Goal: Complete application form

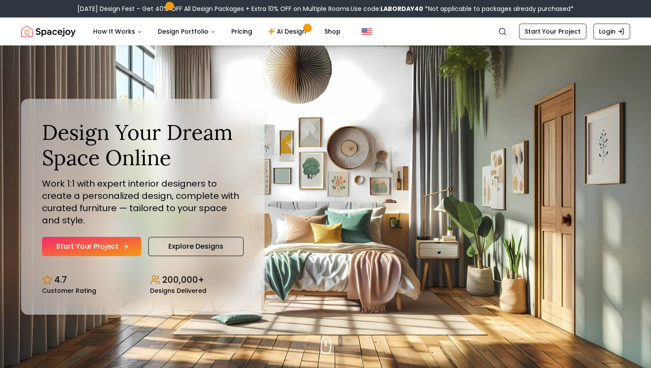
click at [125, 243] on icon "Hero section" at bounding box center [125, 246] width 7 height 7
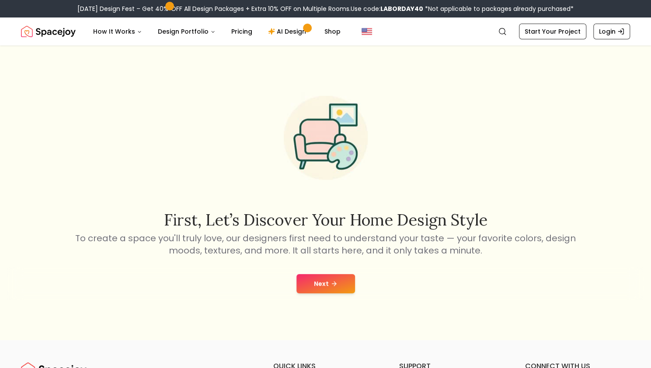
click at [324, 280] on button "Next" at bounding box center [325, 283] width 59 height 19
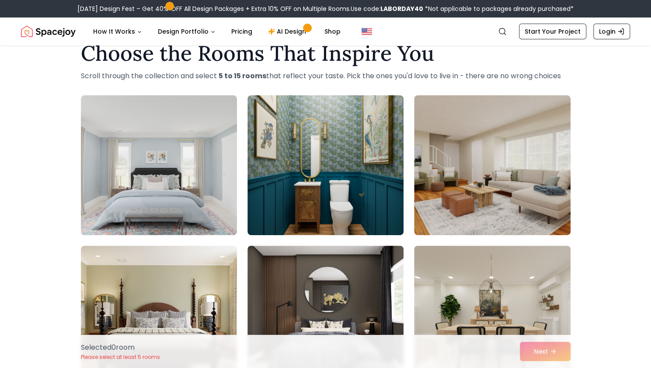
scroll to position [25, 0]
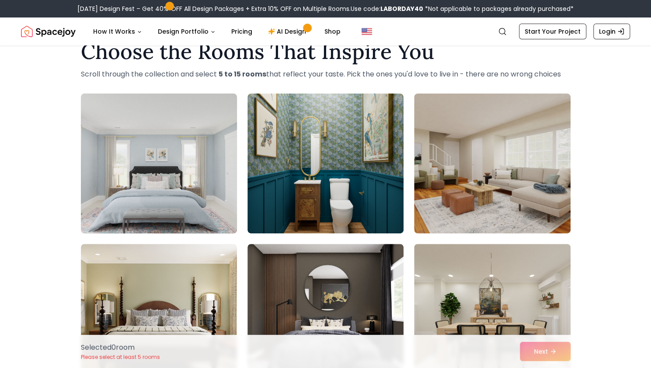
click at [133, 198] on img at bounding box center [159, 163] width 164 height 147
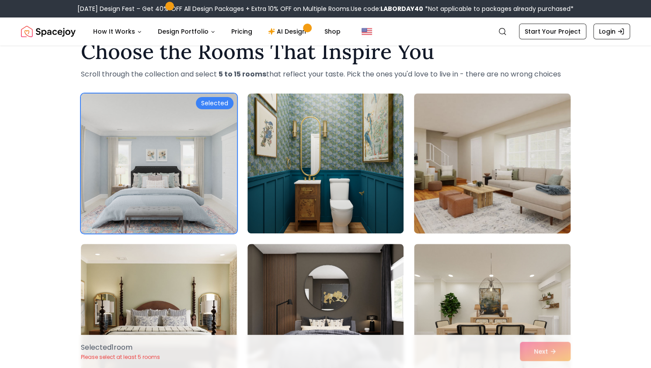
click at [427, 187] on img at bounding box center [492, 163] width 164 height 147
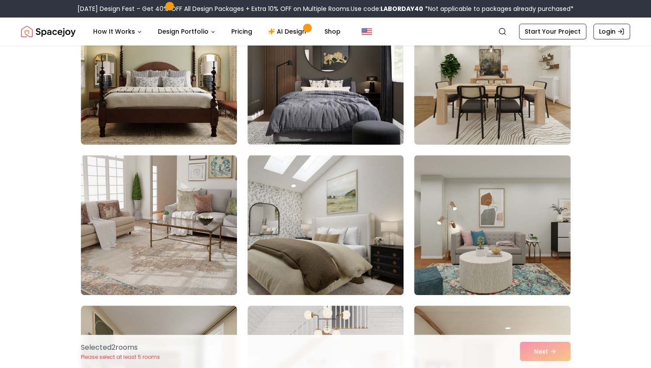
scroll to position [269, 0]
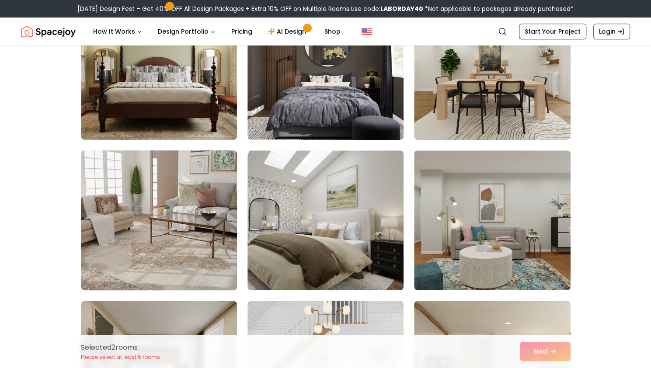
click at [234, 219] on img at bounding box center [159, 220] width 164 height 147
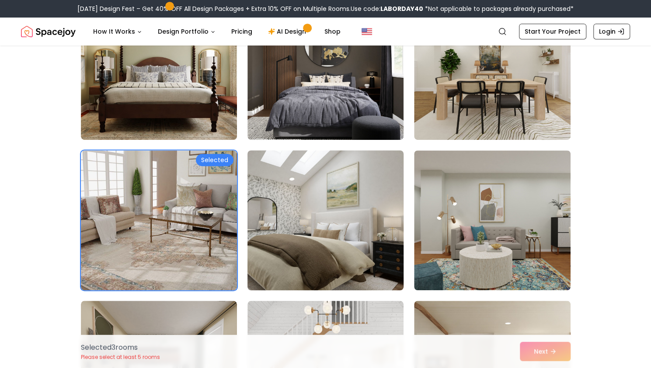
click at [324, 219] on img at bounding box center [326, 220] width 164 height 147
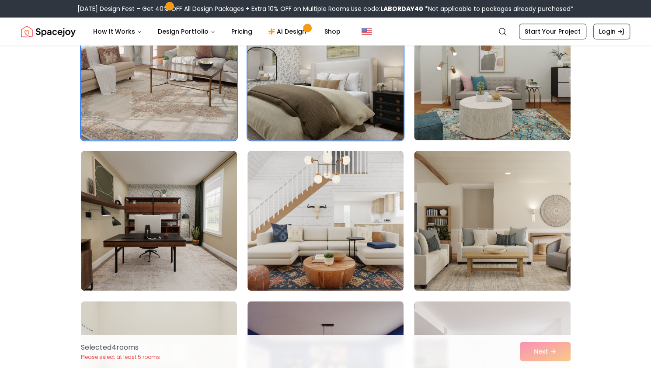
scroll to position [422, 0]
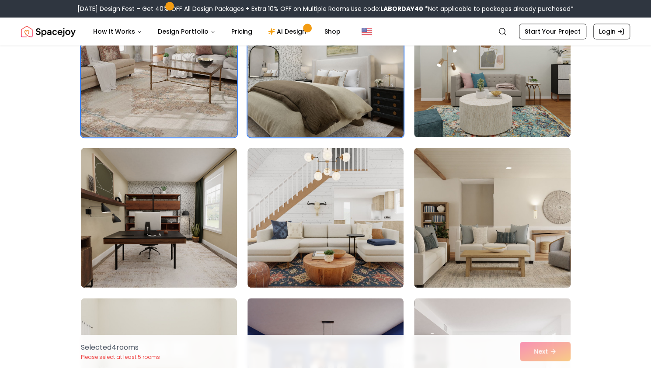
click at [464, 234] on img at bounding box center [492, 217] width 164 height 147
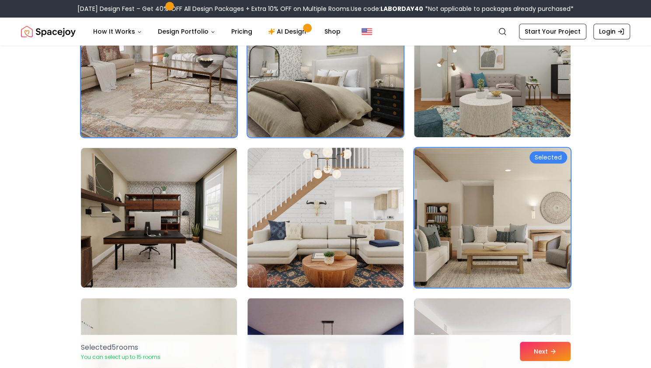
click at [347, 240] on img at bounding box center [326, 217] width 164 height 147
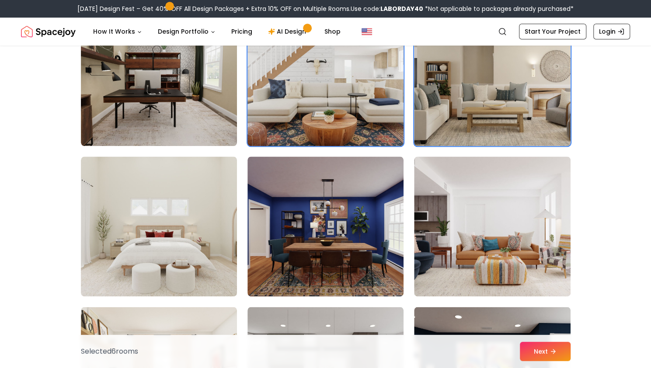
scroll to position [564, 0]
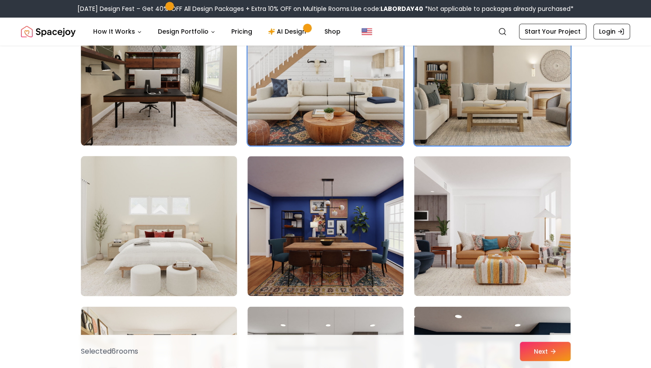
click at [193, 254] on img at bounding box center [159, 226] width 164 height 147
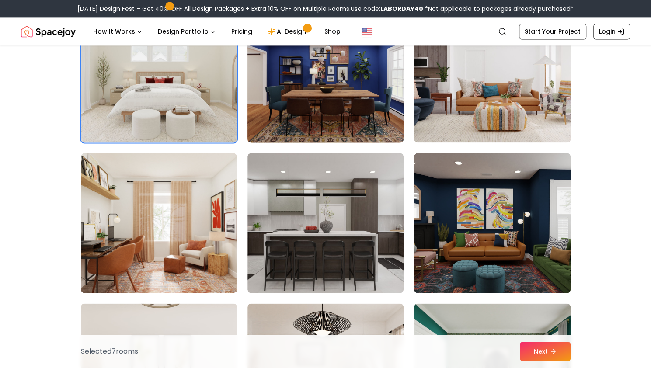
scroll to position [735, 0]
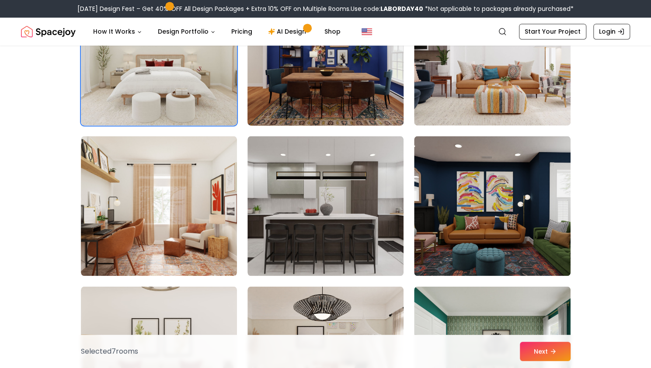
click at [357, 218] on img at bounding box center [325, 206] width 156 height 140
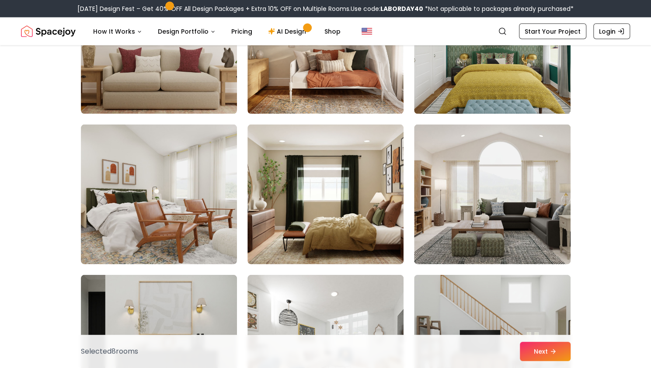
scroll to position [1058, 0]
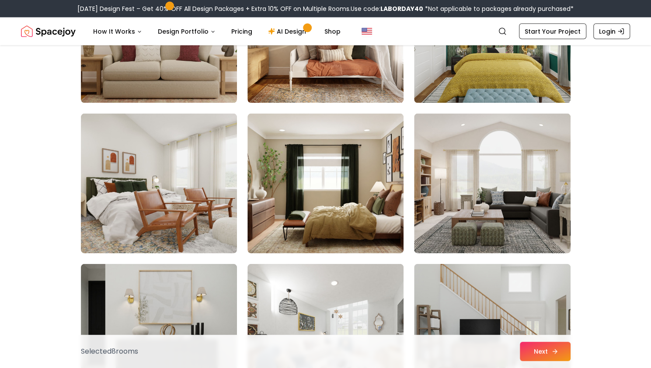
click at [544, 348] on button "Next" at bounding box center [545, 351] width 51 height 19
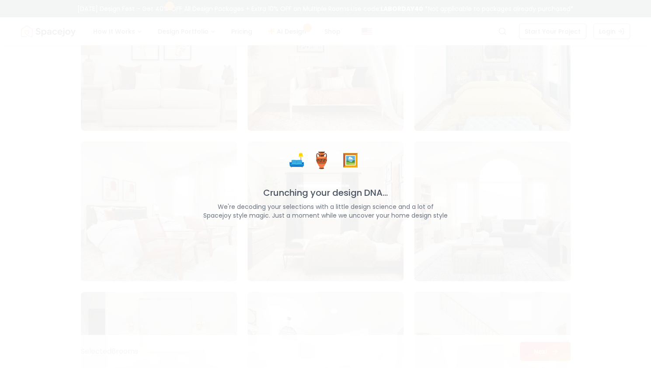
scroll to position [1086, 0]
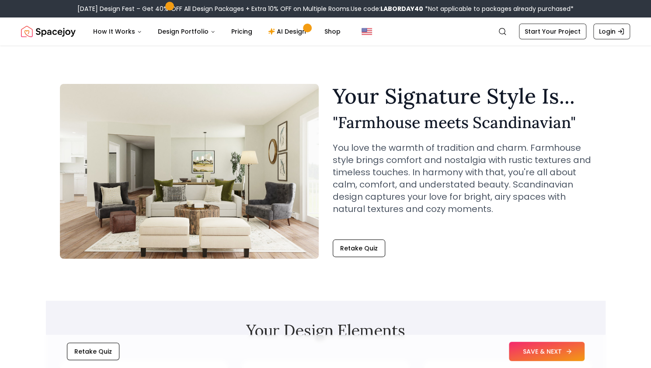
click at [532, 350] on button "SAVE & NEXT" at bounding box center [547, 351] width 76 height 19
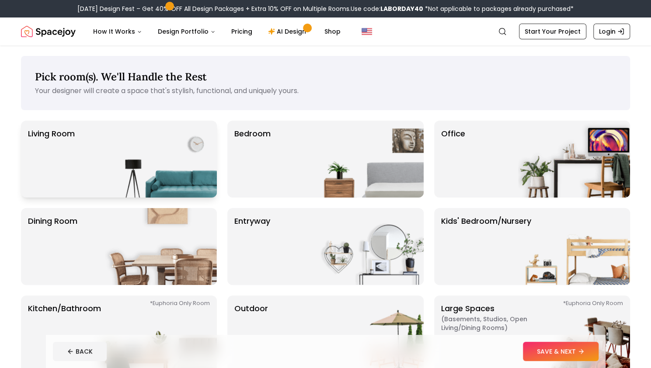
click at [156, 181] on img at bounding box center [161, 159] width 112 height 77
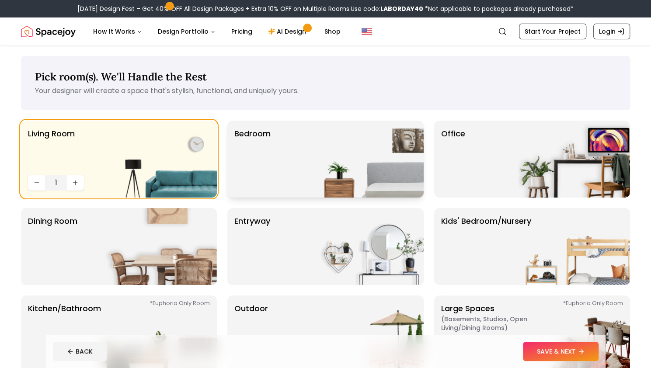
click at [296, 179] on div "Bedroom" at bounding box center [325, 159] width 196 height 77
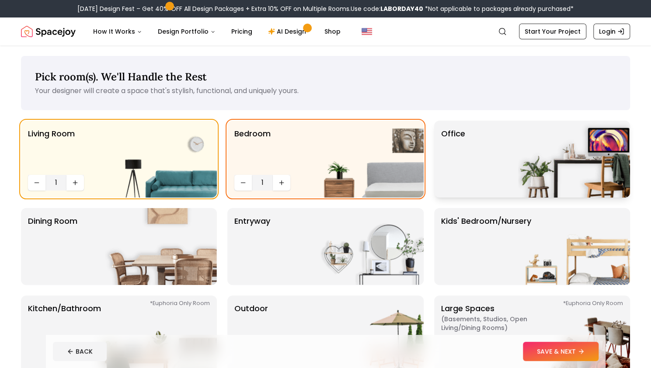
click at [454, 171] on p "Office" at bounding box center [453, 159] width 24 height 63
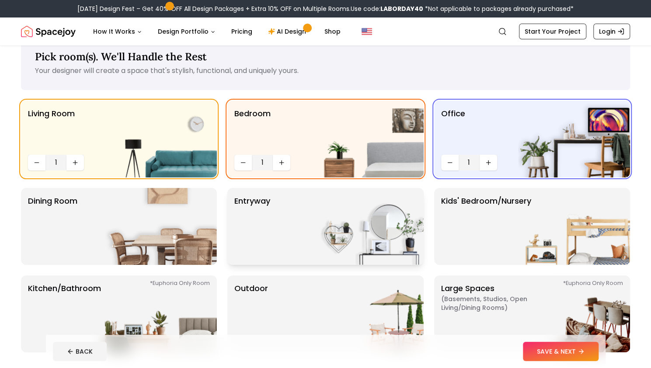
scroll to position [24, 0]
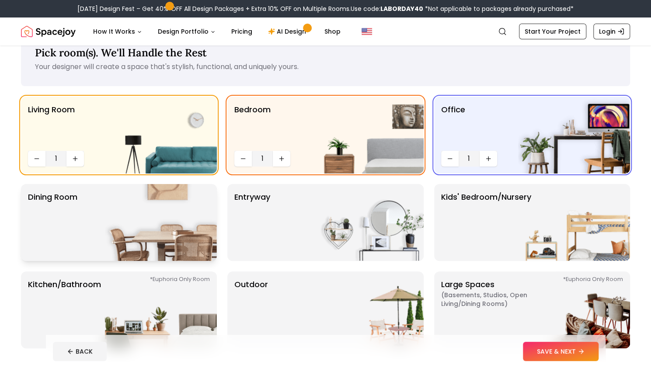
click at [185, 235] on img at bounding box center [161, 222] width 112 height 77
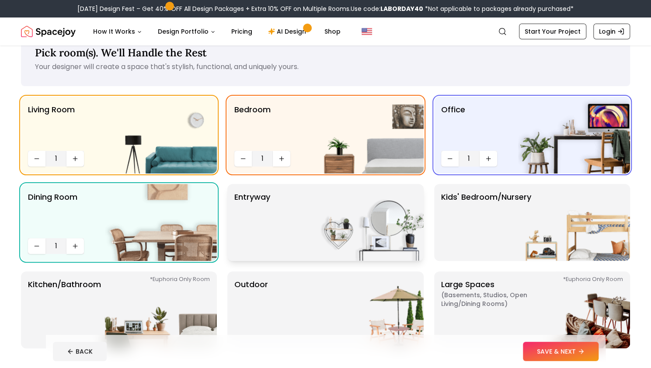
click at [295, 237] on div "entryway" at bounding box center [325, 222] width 196 height 77
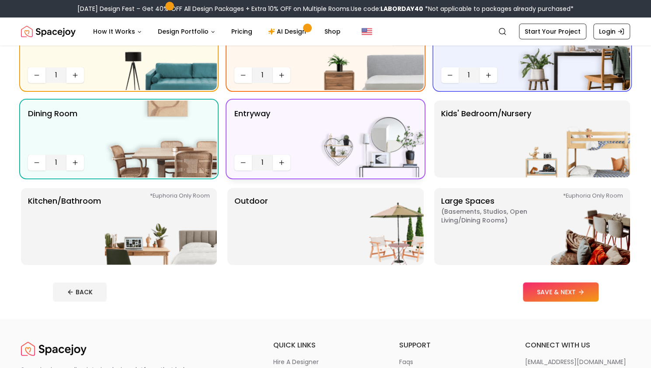
scroll to position [108, 0]
click at [192, 245] on img at bounding box center [161, 226] width 112 height 77
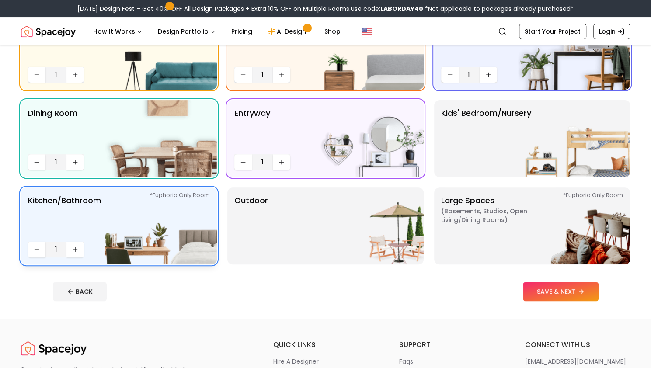
click at [171, 251] on img at bounding box center [161, 226] width 112 height 77
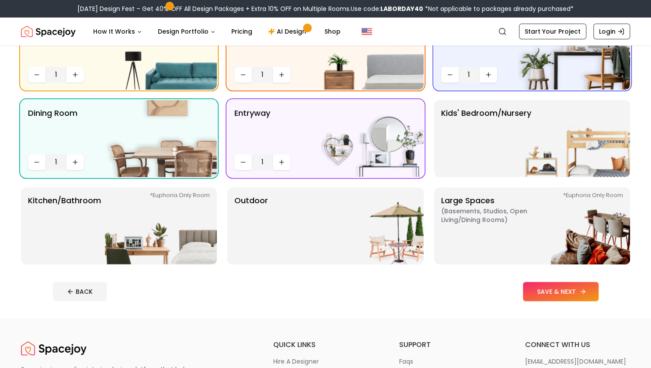
click at [543, 300] on button "SAVE & NEXT" at bounding box center [561, 291] width 76 height 19
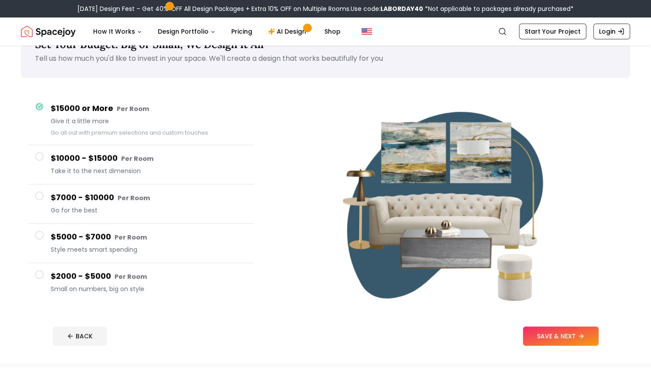
scroll to position [33, 0]
click at [101, 237] on h4 "$5000 - $7000 Per Room" at bounding box center [149, 236] width 196 height 13
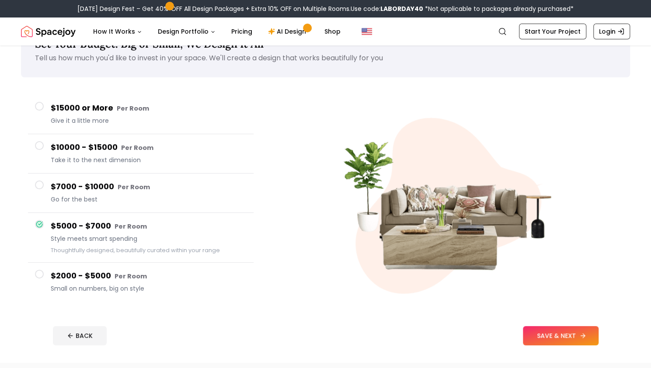
click at [532, 339] on button "SAVE & NEXT" at bounding box center [561, 335] width 76 height 19
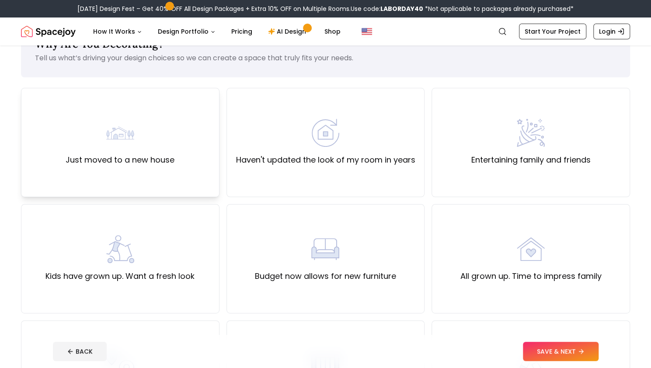
click at [155, 176] on div "Just moved to a new house" at bounding box center [120, 142] width 198 height 109
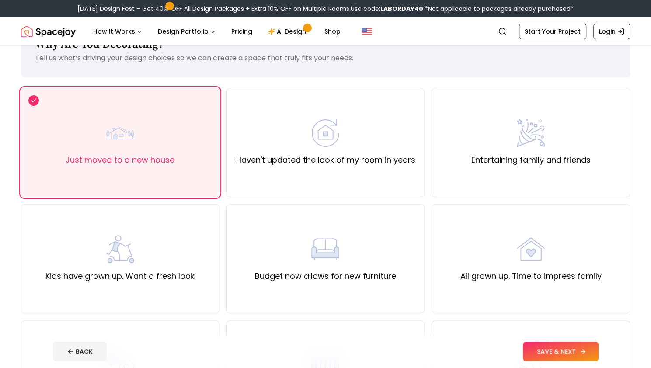
click at [531, 355] on button "SAVE & NEXT" at bounding box center [561, 351] width 76 height 19
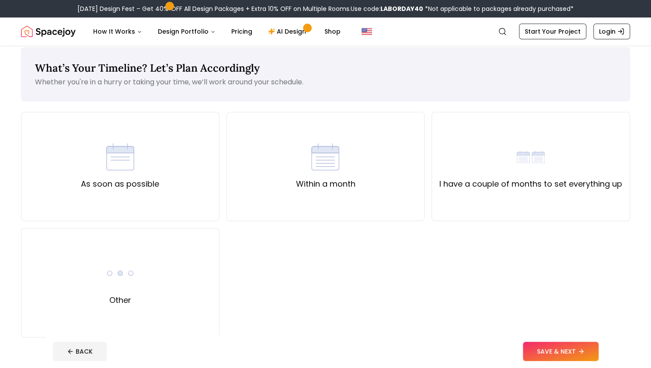
scroll to position [9, 0]
click at [468, 211] on div "I have a couple of months to set everything up" at bounding box center [531, 165] width 198 height 109
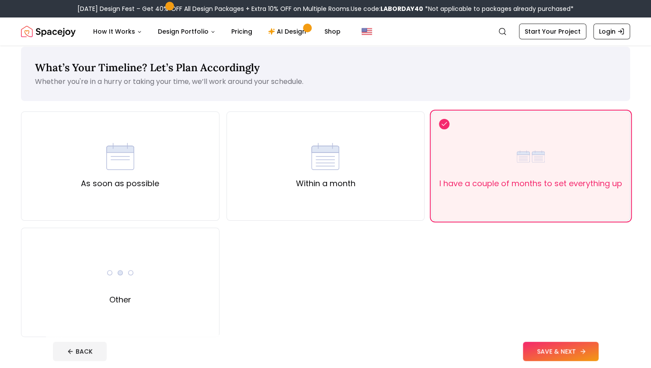
click at [540, 348] on button "SAVE & NEXT" at bounding box center [561, 351] width 76 height 19
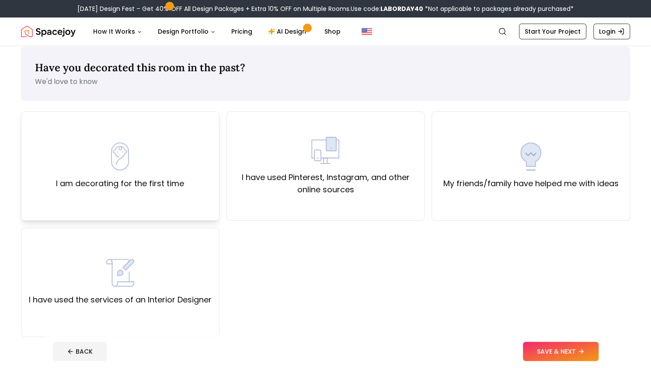
click at [179, 200] on div "I am decorating for the first time" at bounding box center [120, 165] width 198 height 109
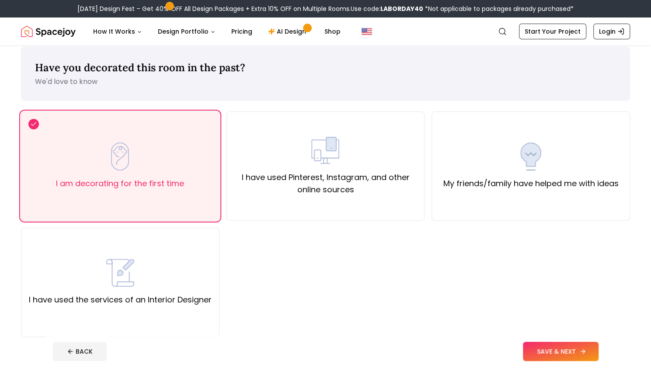
click at [533, 349] on button "SAVE & NEXT" at bounding box center [561, 351] width 76 height 19
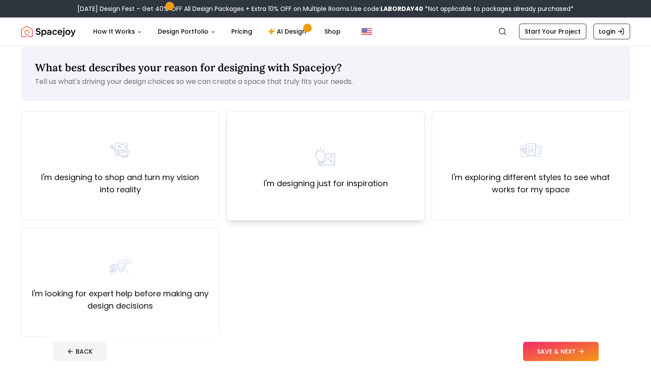
click at [373, 200] on div "I'm designing just for inspiration" at bounding box center [325, 165] width 198 height 109
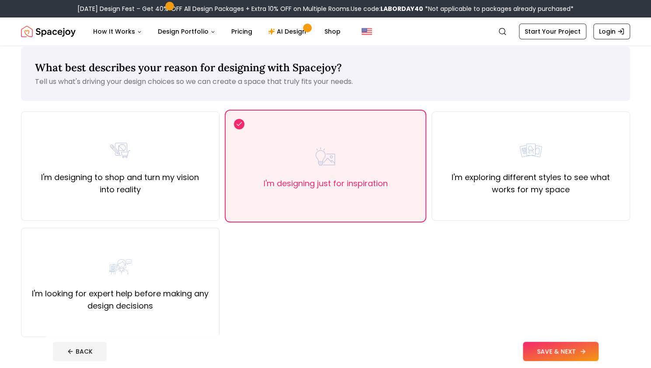
click at [540, 345] on button "SAVE & NEXT" at bounding box center [561, 351] width 76 height 19
